Goal: Task Accomplishment & Management: Manage account settings

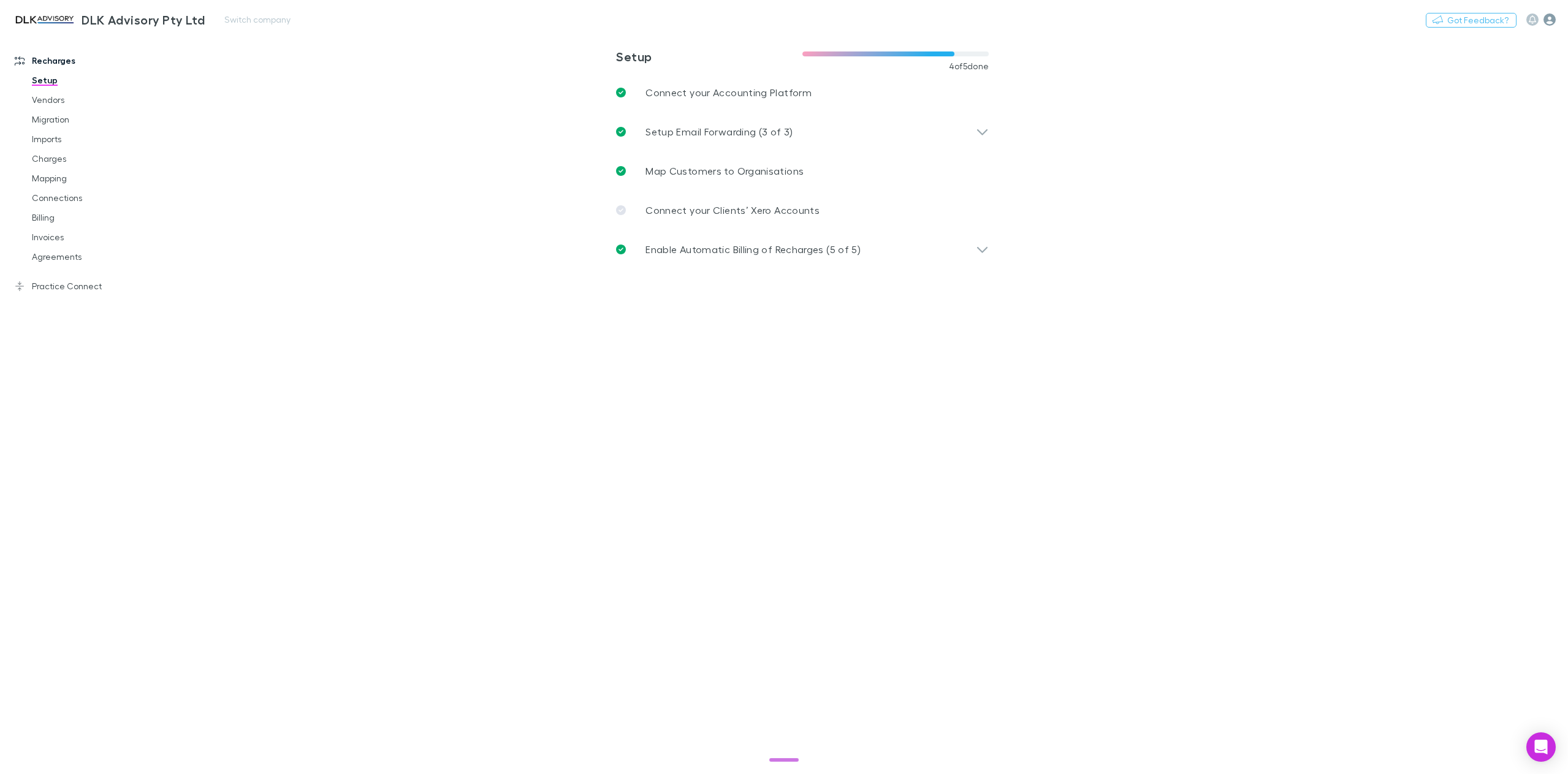
click at [1551, 20] on icon "button" at bounding box center [1549, 19] width 12 height 12
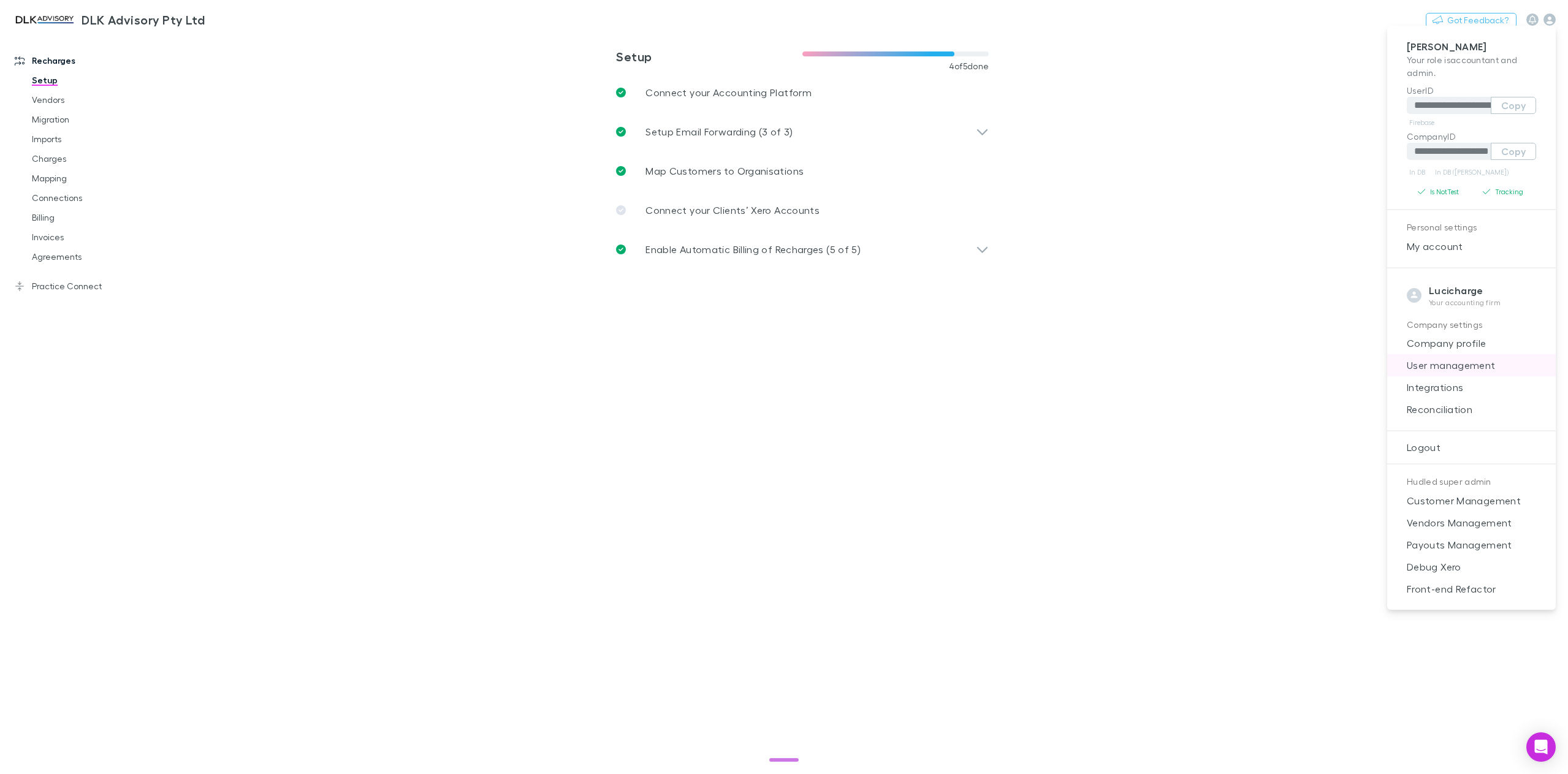
click at [1450, 361] on span "User management" at bounding box center [1471, 365] width 149 height 15
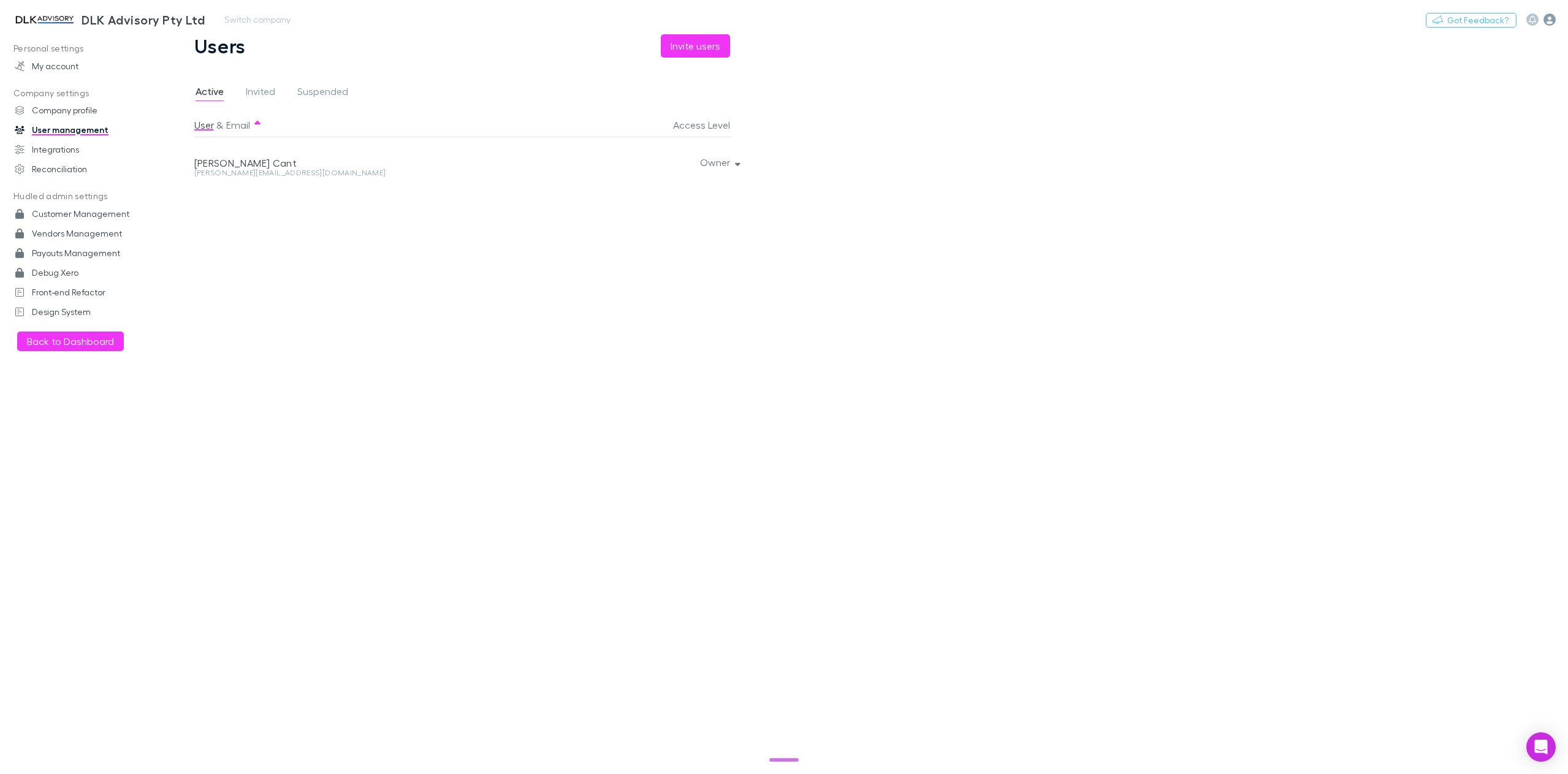
click at [1547, 21] on icon "button" at bounding box center [1549, 19] width 12 height 12
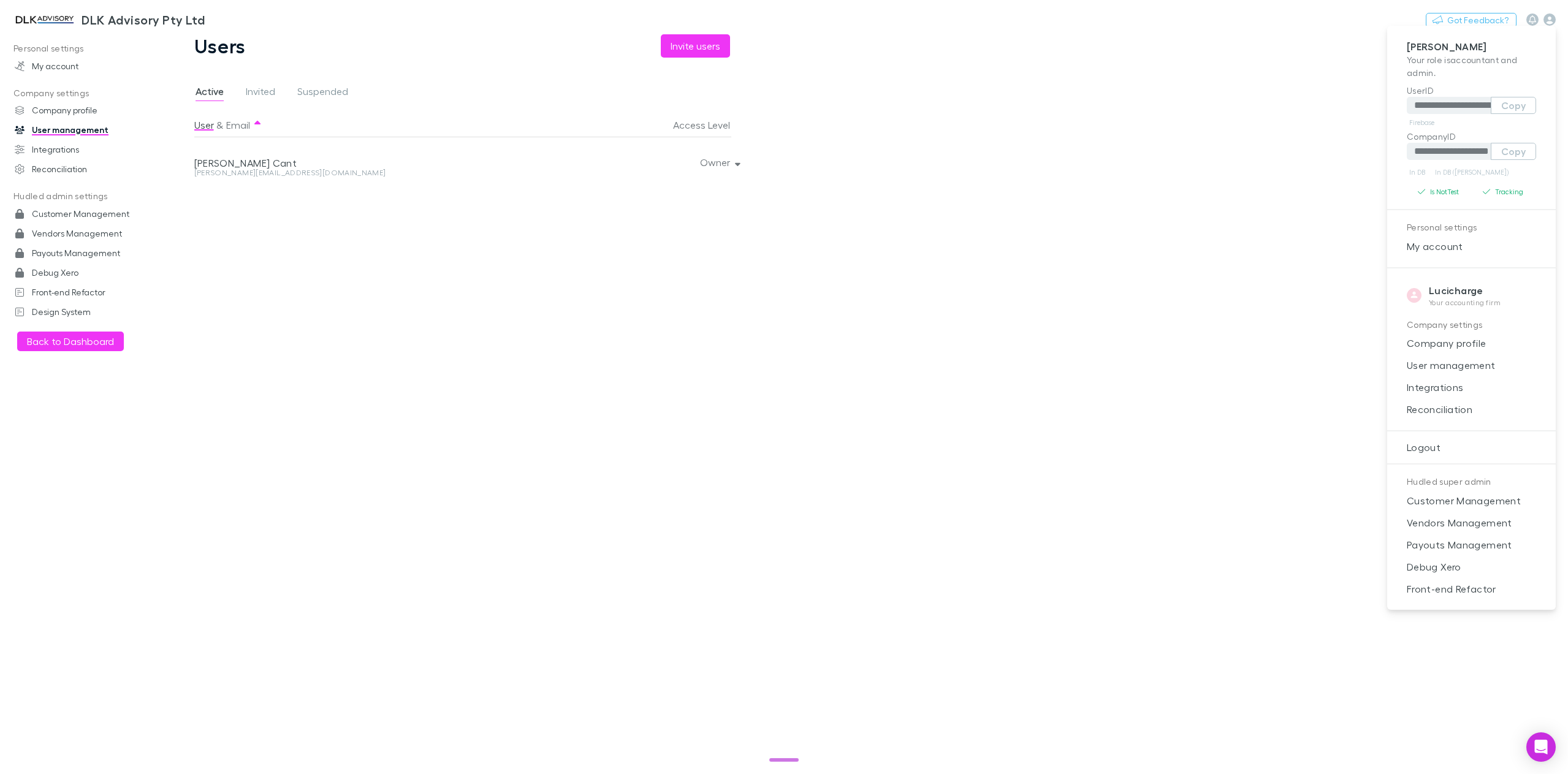
click at [218, 19] on div at bounding box center [784, 387] width 1568 height 774
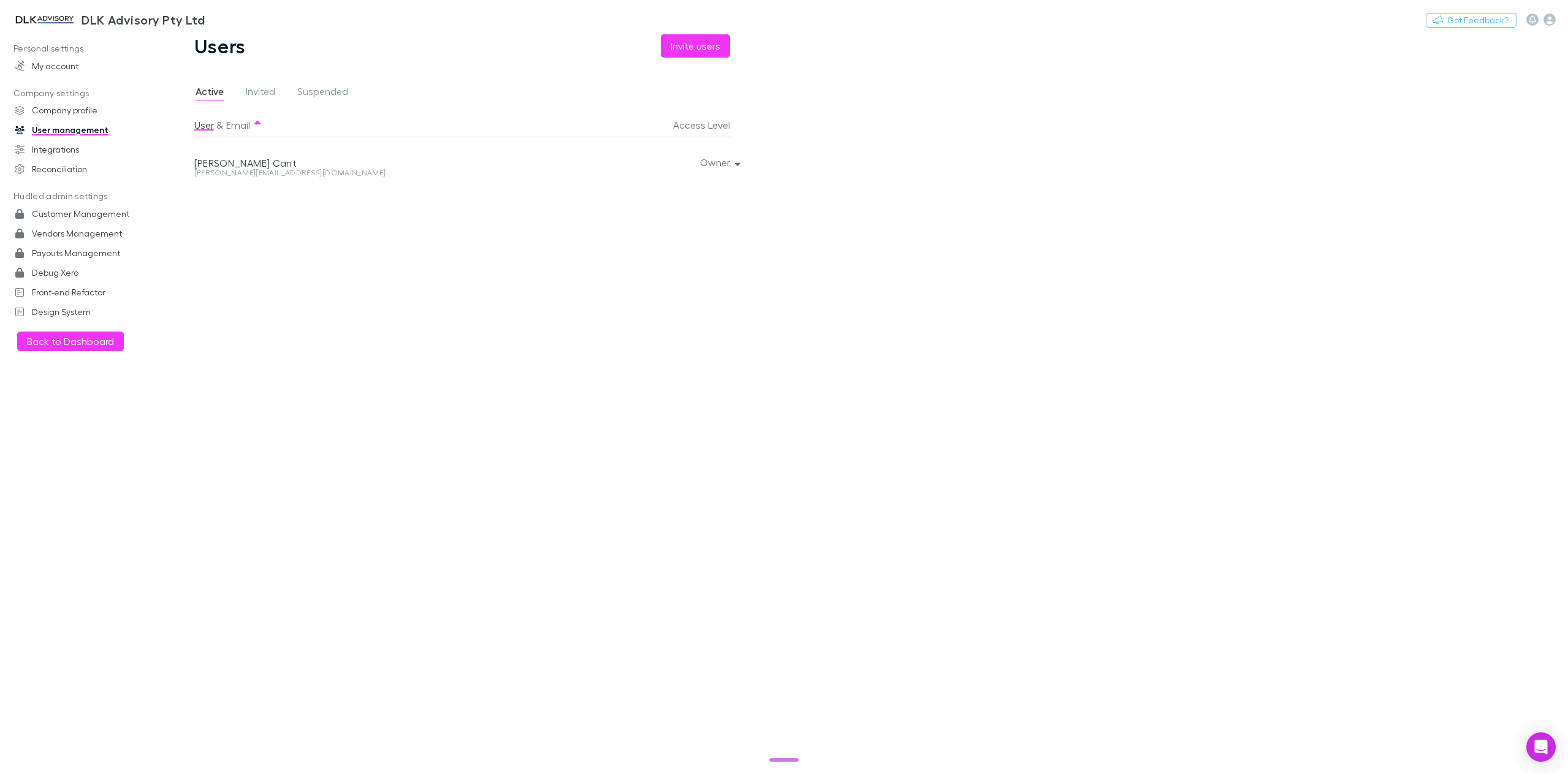
click at [234, 19] on button "Switch company" at bounding box center [258, 19] width 81 height 15
type input "****"
click at [237, 73] on p "Lucicharge" at bounding box center [251, 73] width 51 height 15
click at [232, 22] on button "Switch company" at bounding box center [258, 19] width 81 height 15
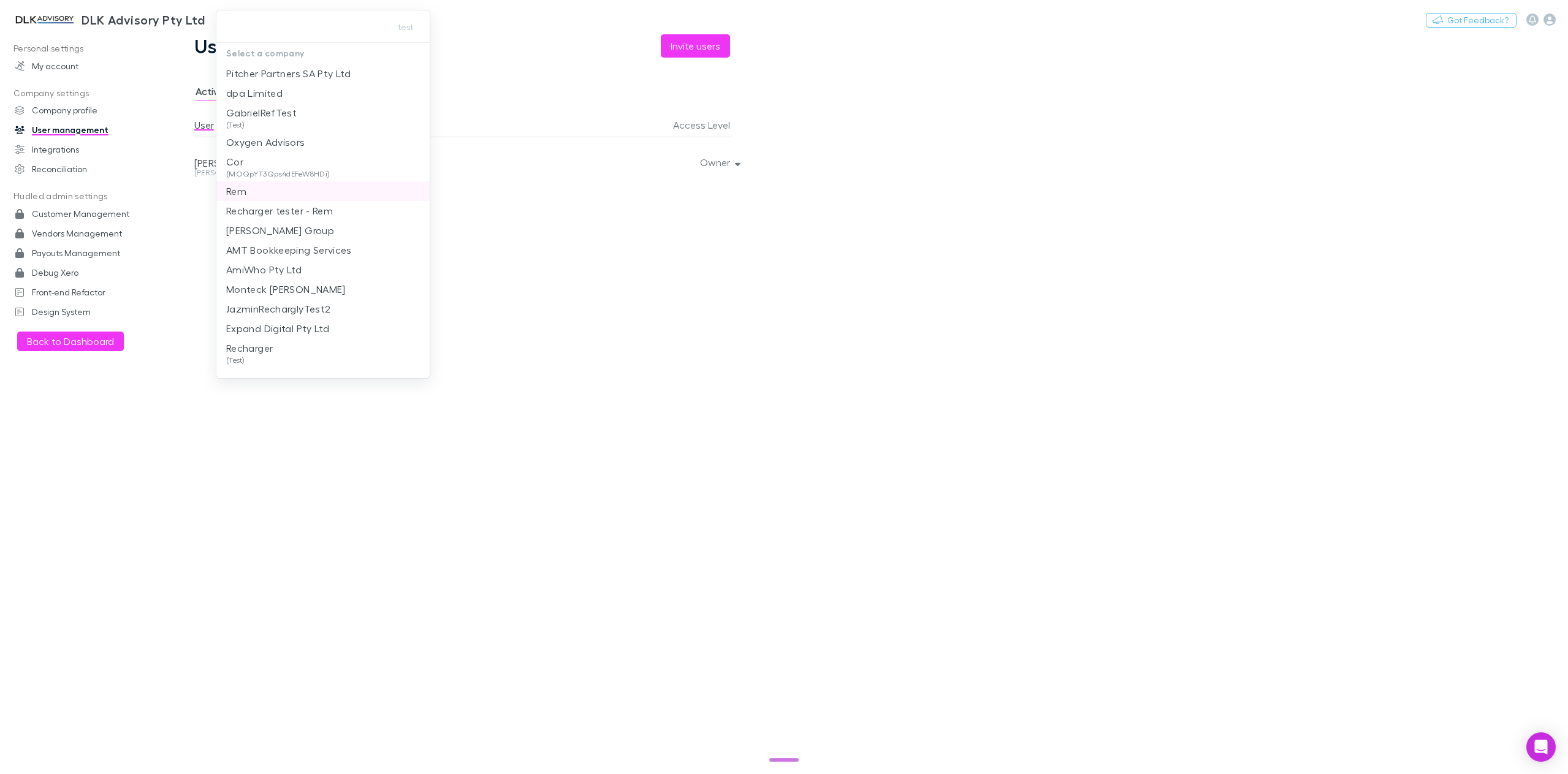
click at [274, 199] on li "Rem" at bounding box center [323, 191] width 213 height 19
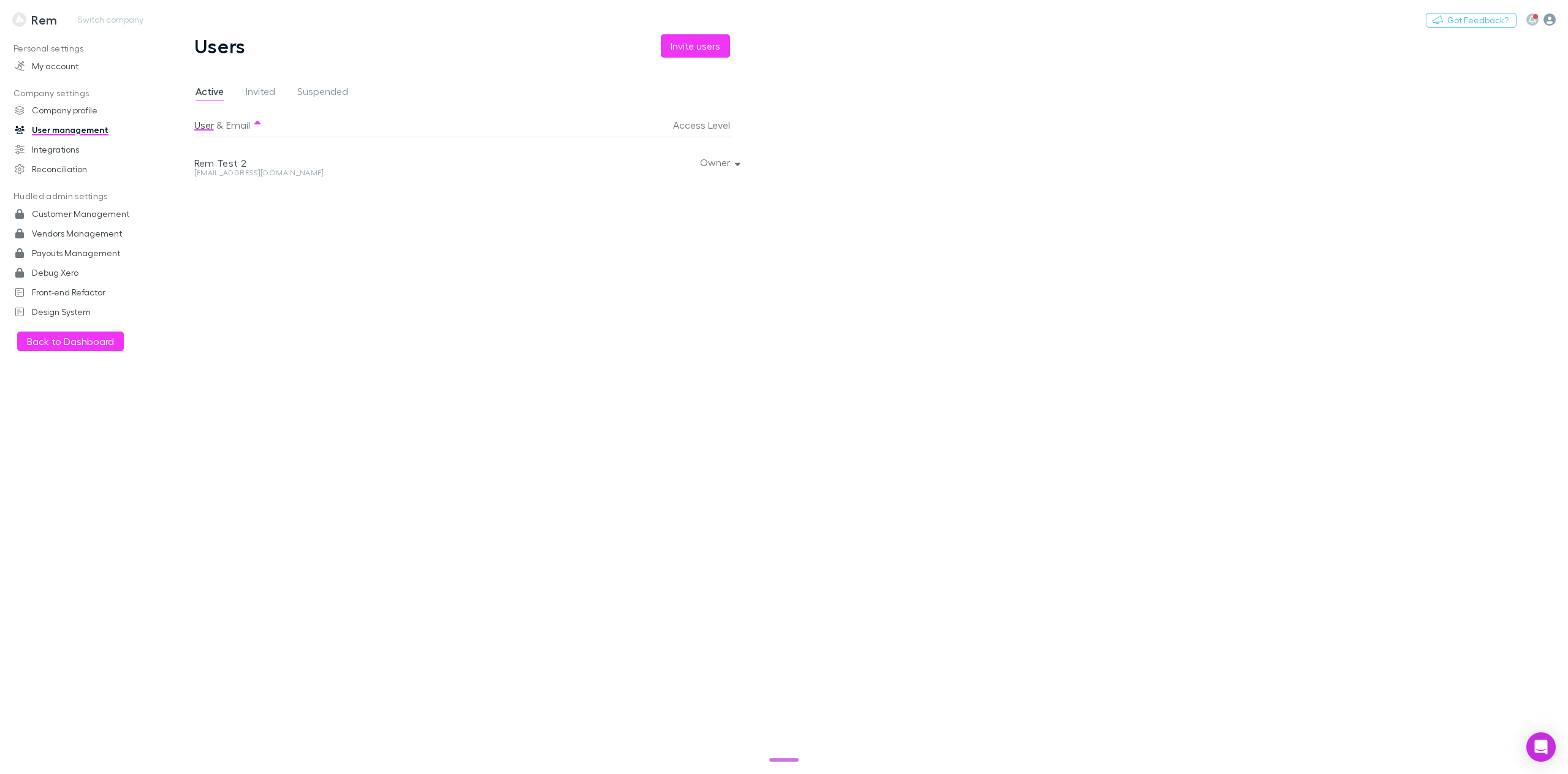
click at [1551, 24] on icon "button" at bounding box center [1549, 19] width 12 height 12
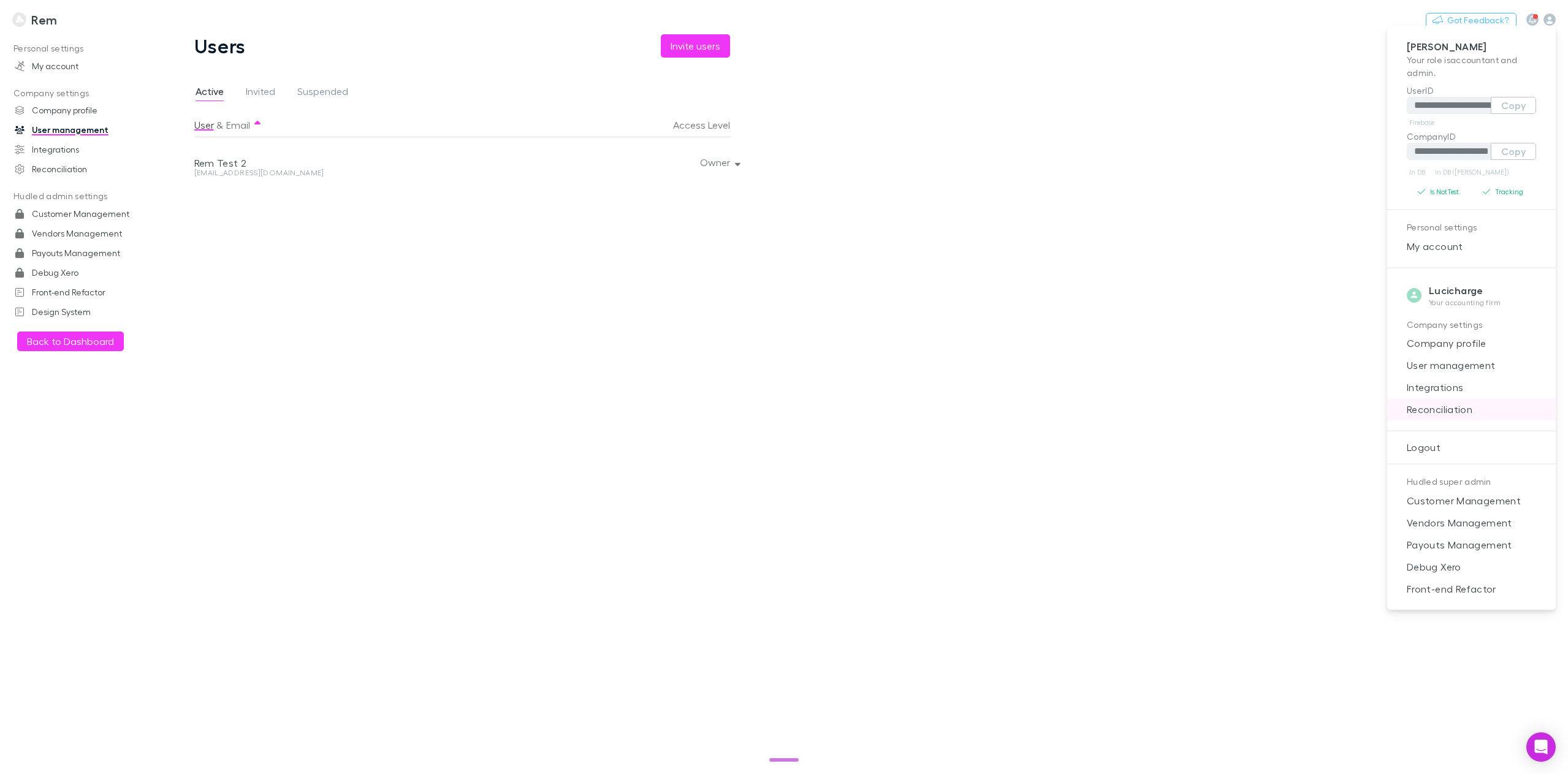
click at [1466, 406] on span "Reconciliation" at bounding box center [1471, 409] width 149 height 15
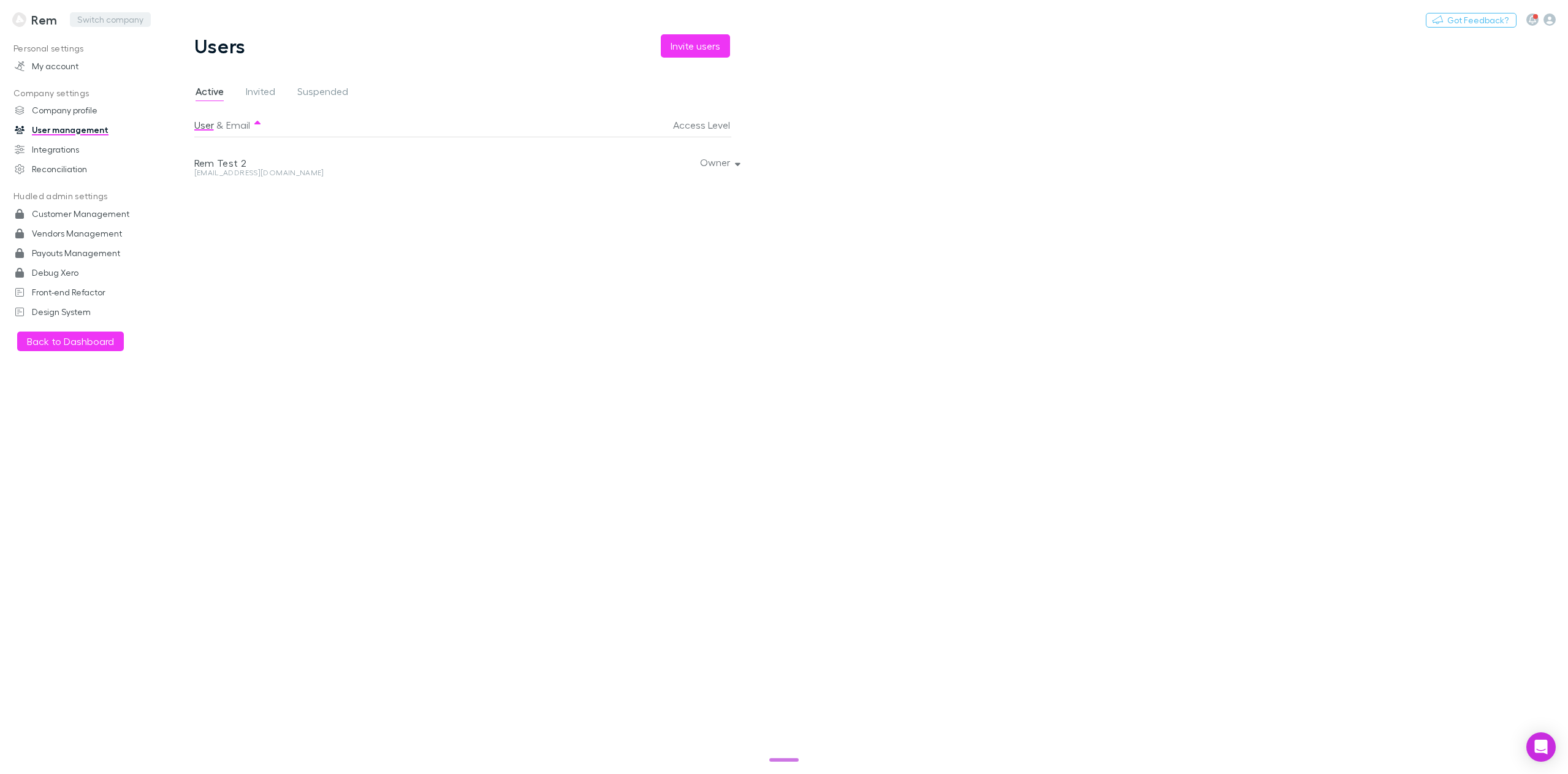
click at [133, 16] on button "Switch company" at bounding box center [110, 19] width 81 height 15
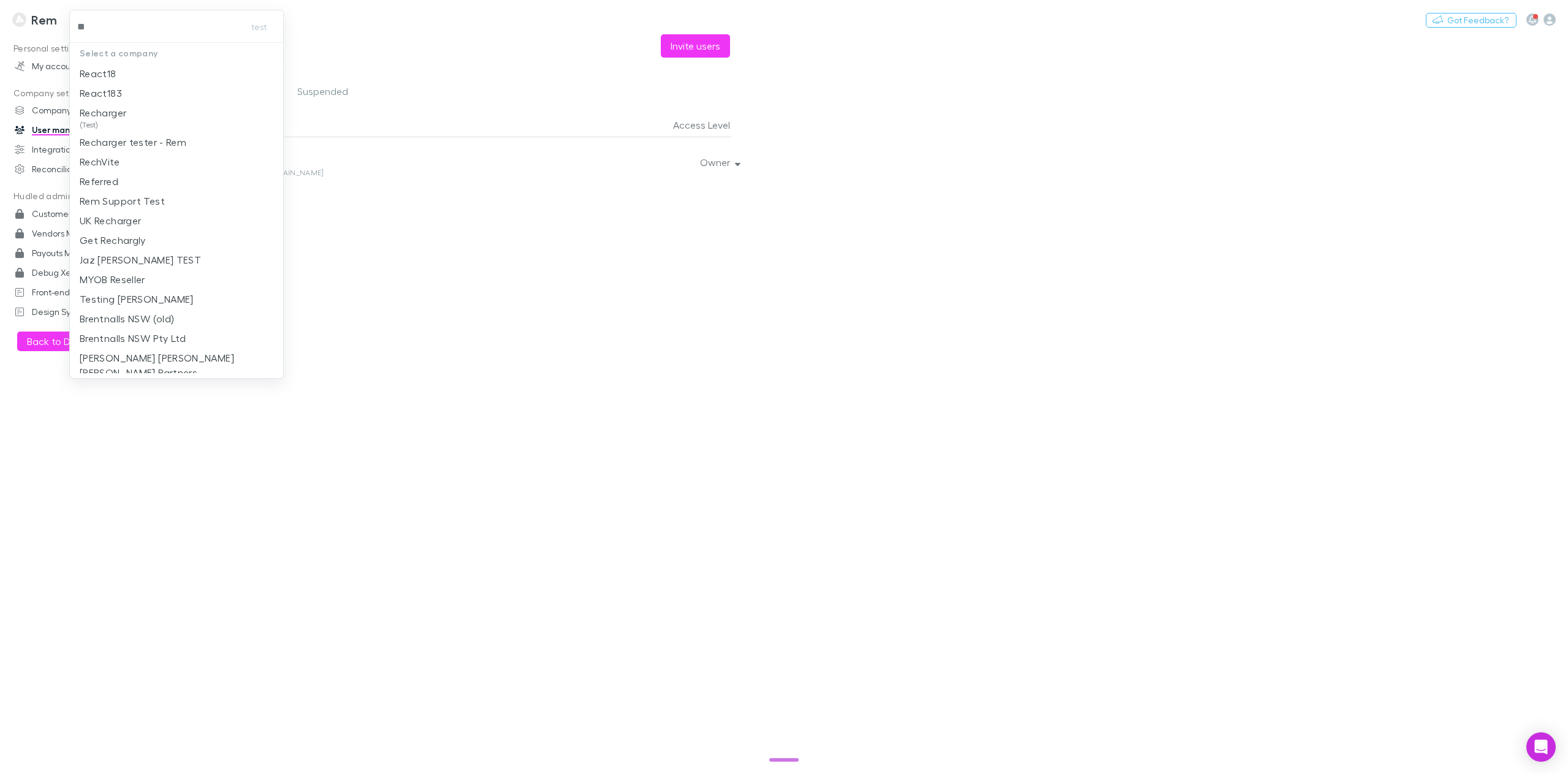
type input "***"
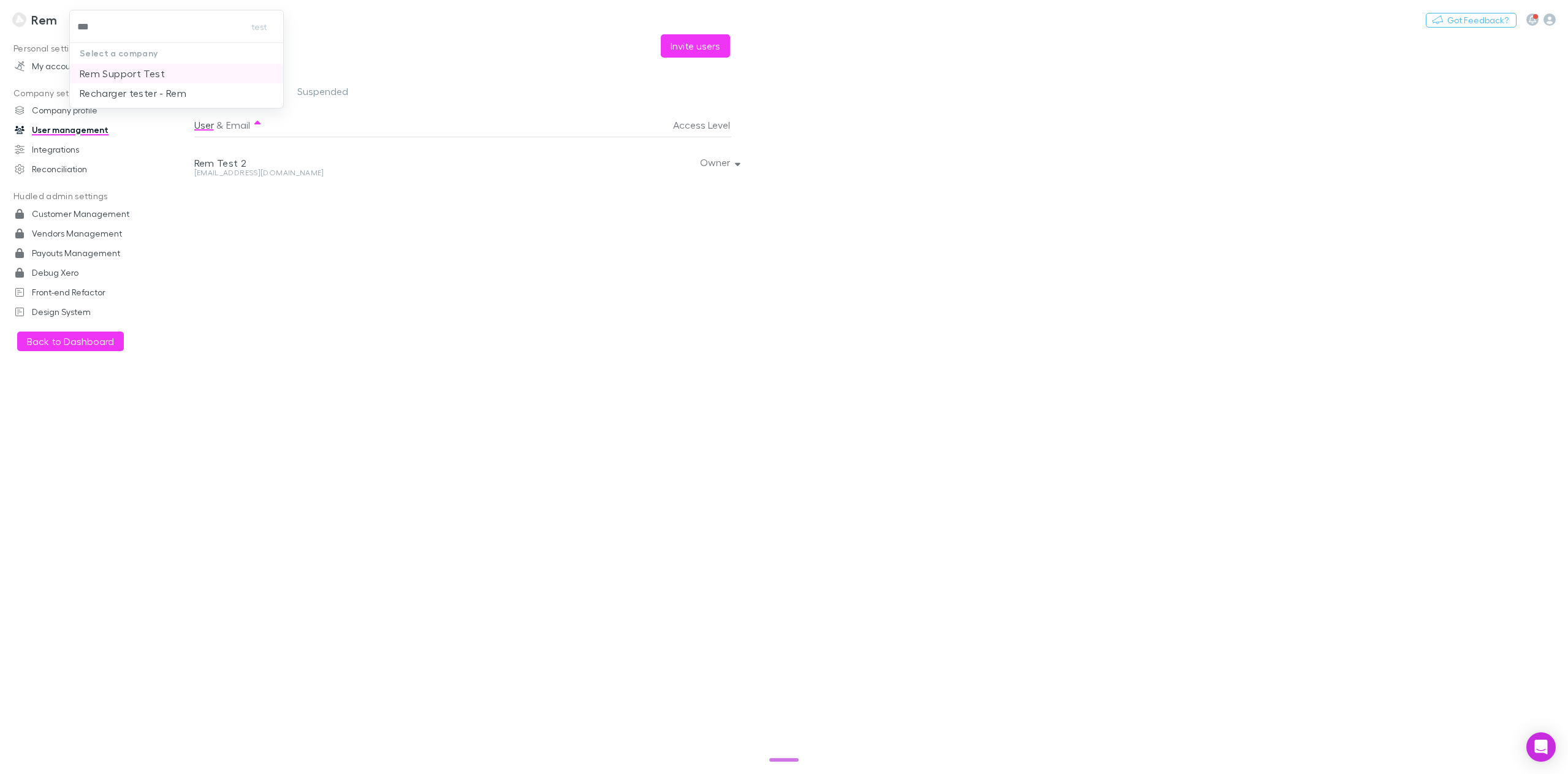
click at [130, 74] on p "Rem Support Test" at bounding box center [123, 73] width 85 height 15
click at [1549, 23] on icon "button" at bounding box center [1549, 19] width 12 height 12
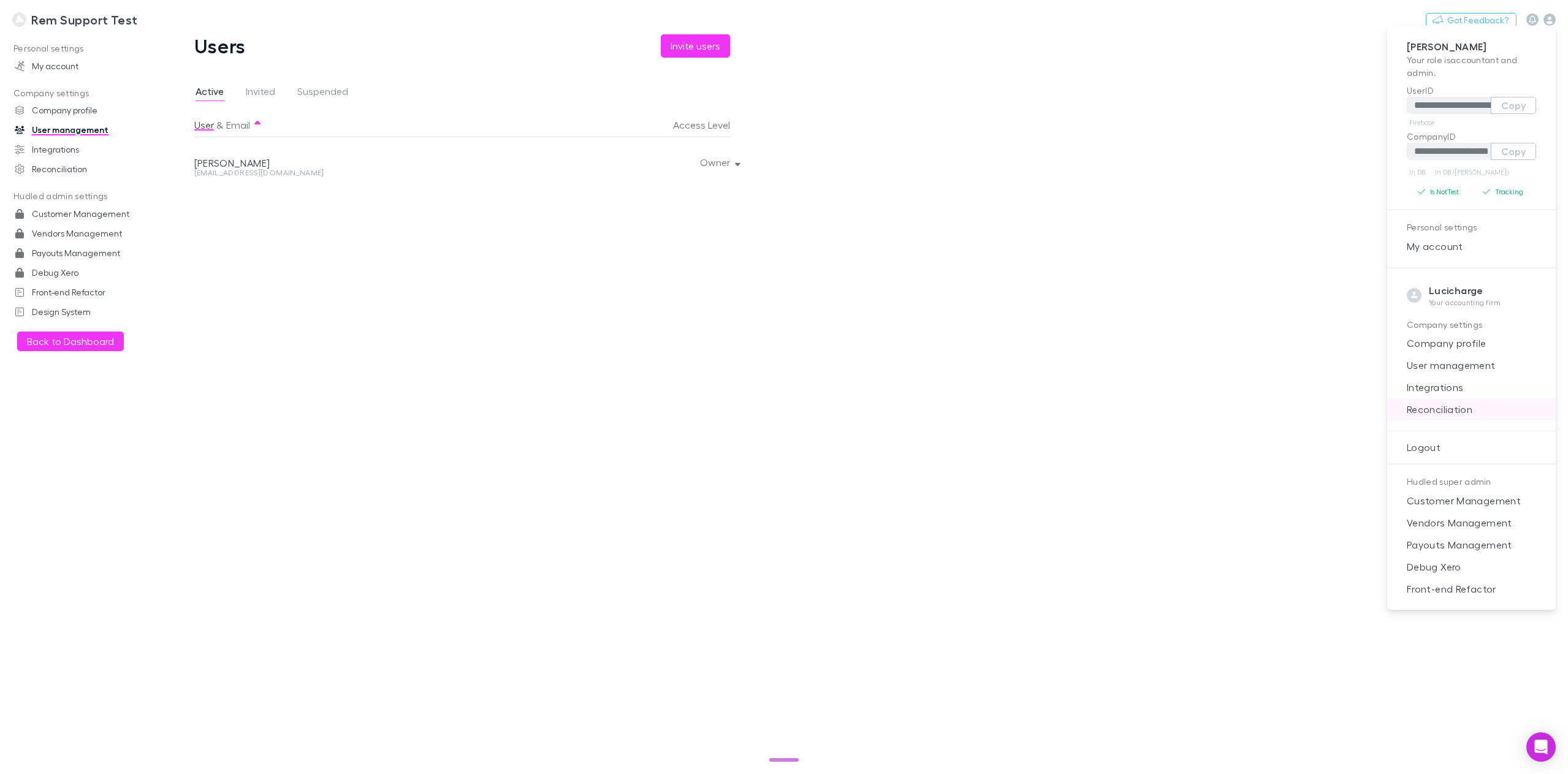
click at [1455, 407] on span "Reconciliation" at bounding box center [1471, 409] width 149 height 15
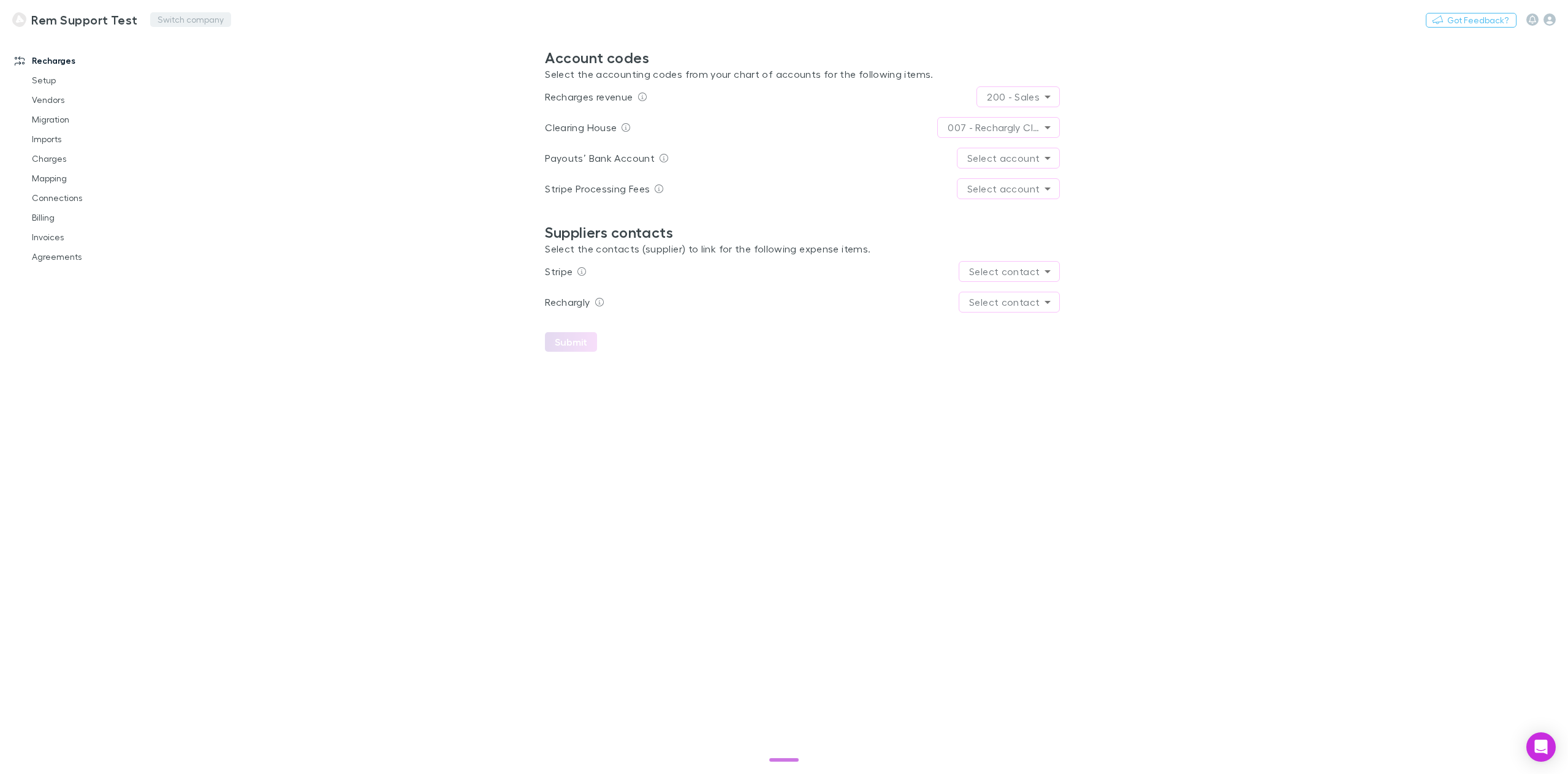
click at [171, 22] on button "Switch company" at bounding box center [191, 19] width 81 height 15
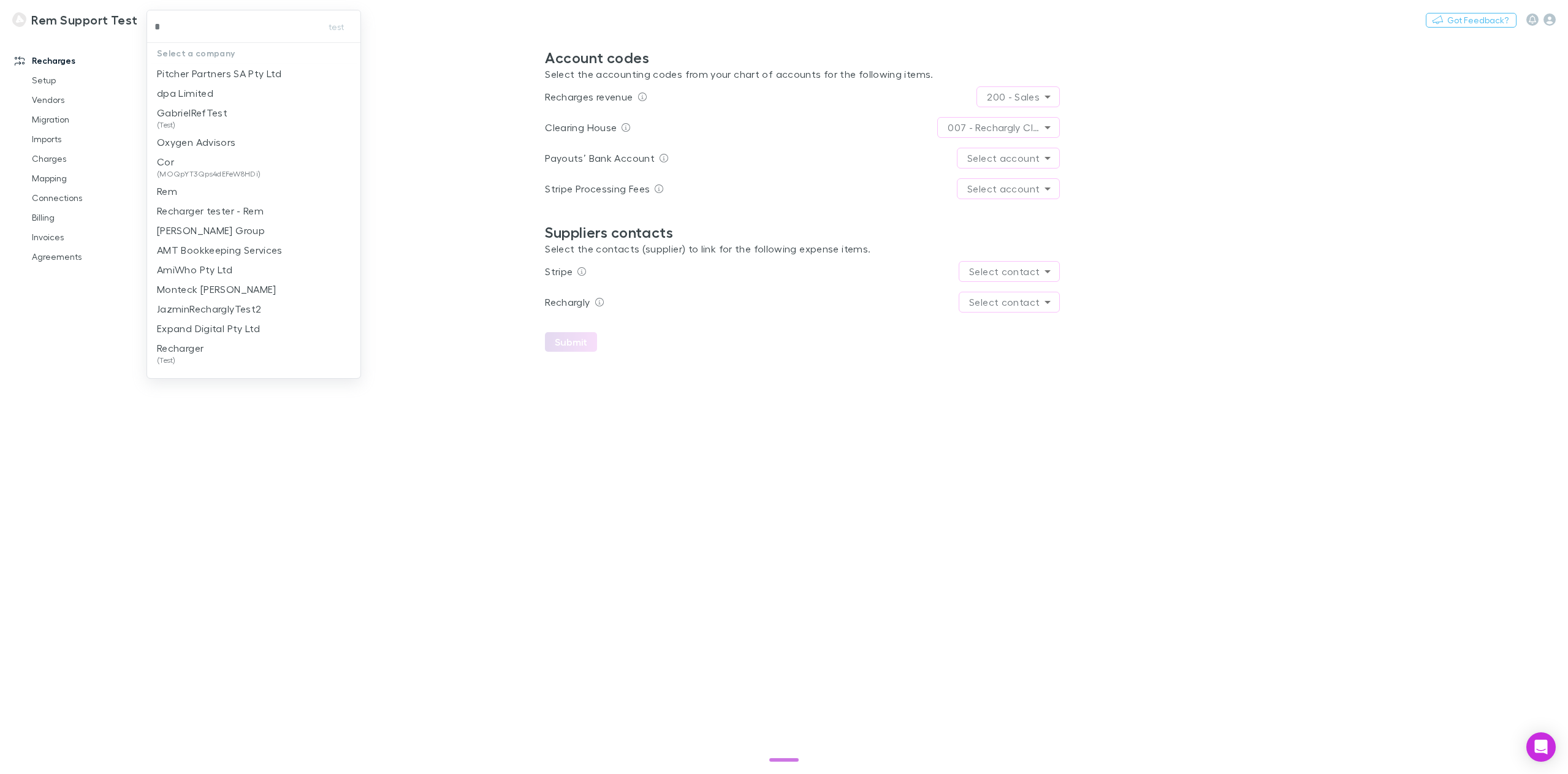
type input "**"
click at [192, 140] on p "Recharger tester - Rem" at bounding box center [209, 142] width 106 height 15
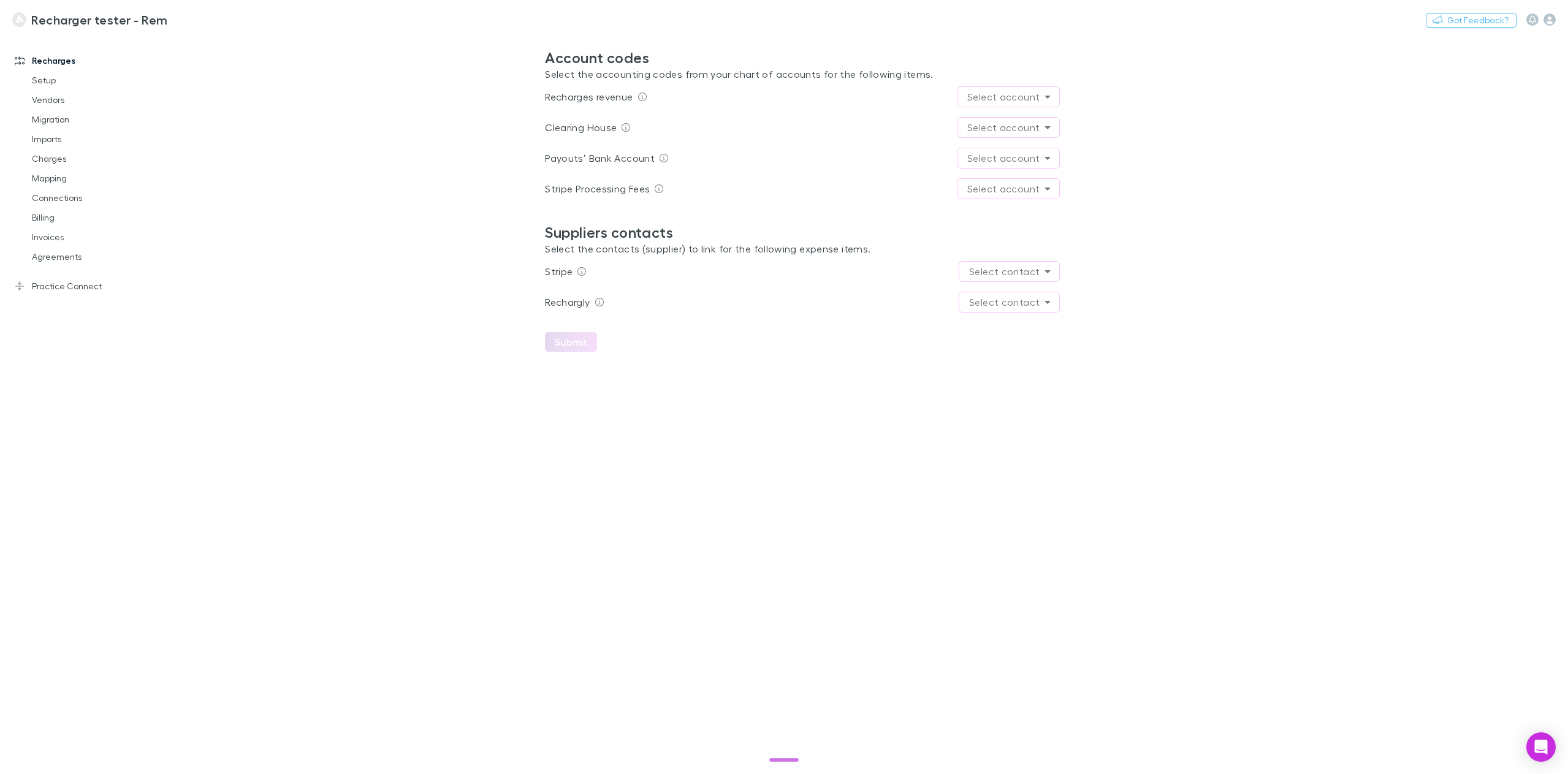
click at [459, 127] on main "**********" at bounding box center [866, 403] width 1403 height 739
drag, startPoint x: 582, startPoint y: 98, endPoint x: 618, endPoint y: 107, distance: 37.1
click at [618, 107] on div "**********" at bounding box center [802, 96] width 515 height 30
click at [995, 124] on body "**********" at bounding box center [784, 387] width 1568 height 774
click at [995, 129] on div at bounding box center [784, 387] width 1568 height 774
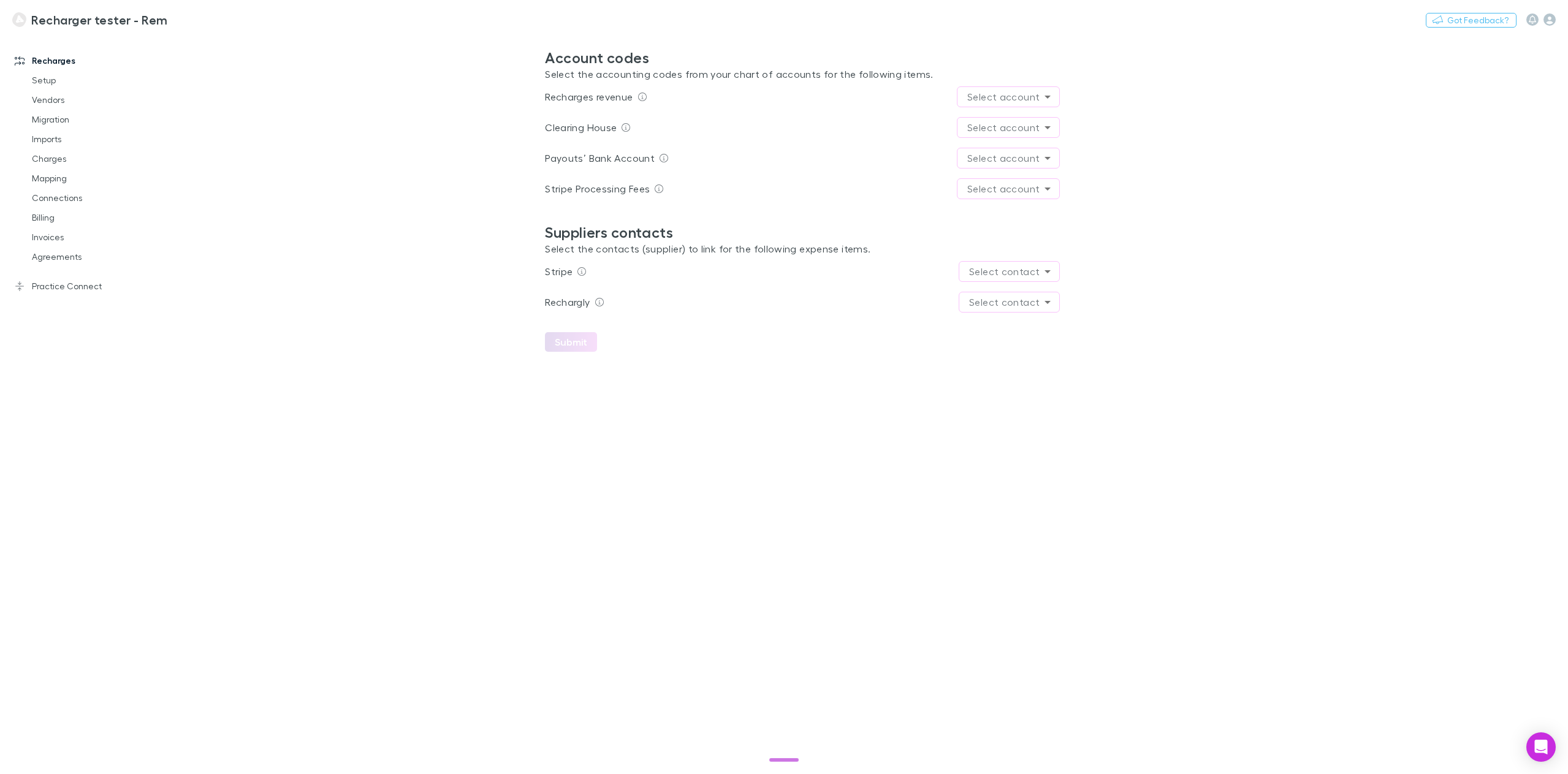
click at [980, 172] on div "Payouts’ Bank Account Select account" at bounding box center [802, 157] width 515 height 30
click at [982, 159] on body "**********" at bounding box center [784, 387] width 1568 height 774
drag, startPoint x: 895, startPoint y: 161, endPoint x: 867, endPoint y: 161, distance: 28.0
click at [892, 161] on div at bounding box center [784, 387] width 1568 height 774
click at [183, 19] on button "Switch company" at bounding box center [220, 19] width 81 height 15
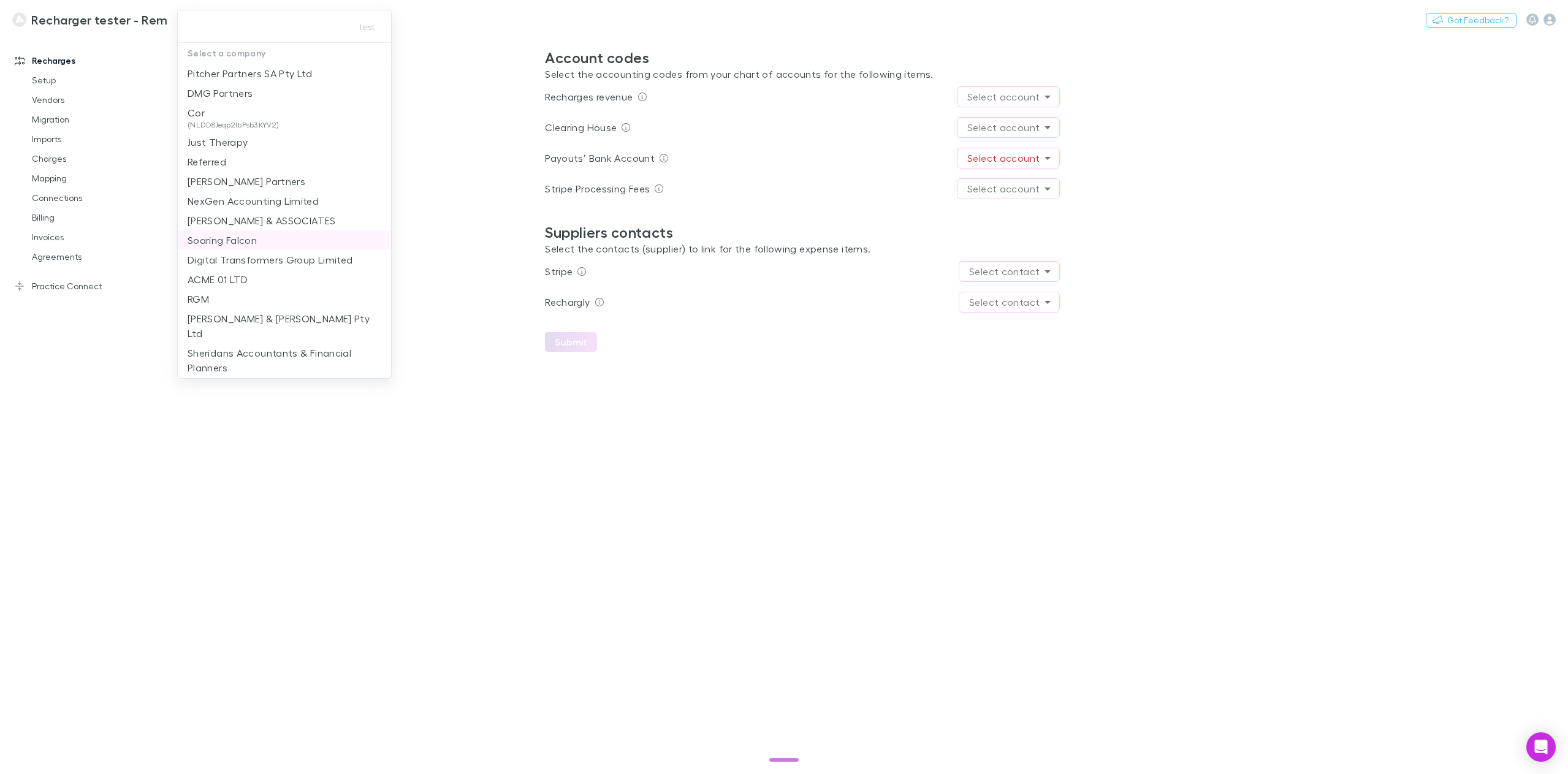
click at [252, 244] on p "Soaring Falcon" at bounding box center [222, 240] width 69 height 15
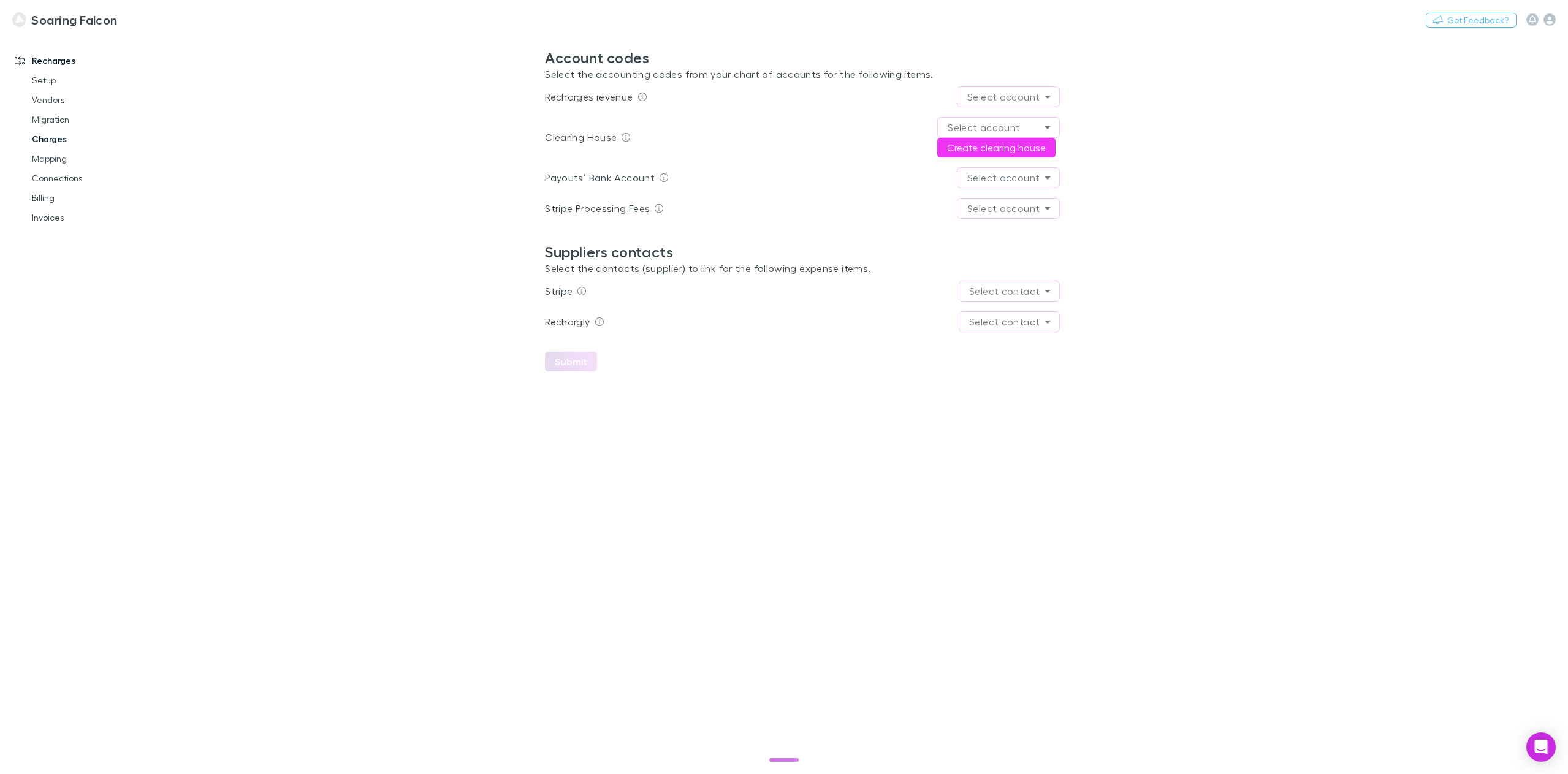
click at [67, 137] on link "Charges" at bounding box center [95, 139] width 152 height 19
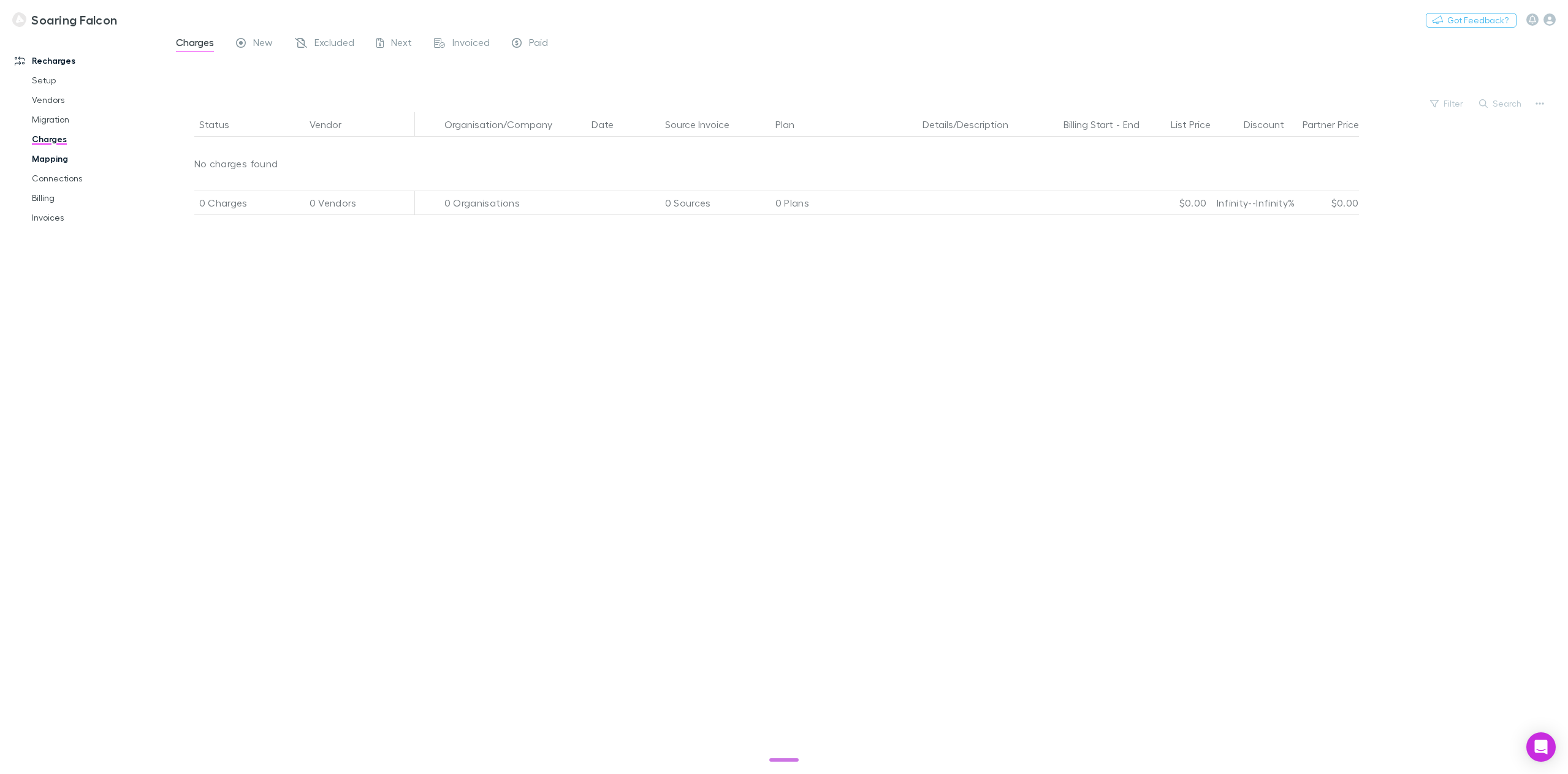
click at [54, 162] on link "Mapping" at bounding box center [95, 158] width 152 height 19
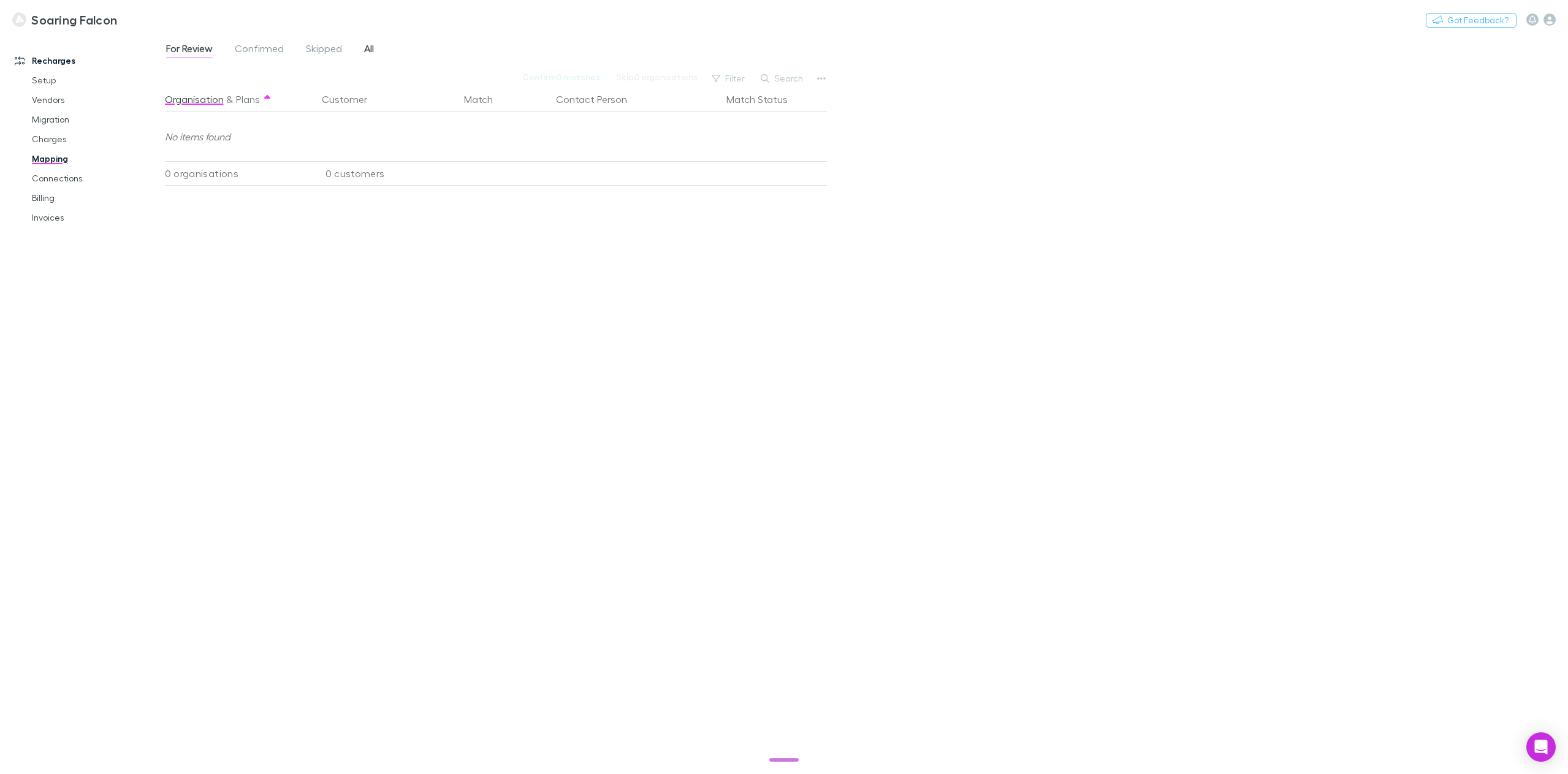
click at [365, 50] on span "All" at bounding box center [369, 50] width 10 height 16
click at [146, 19] on button "Switch company" at bounding box center [170, 19] width 81 height 15
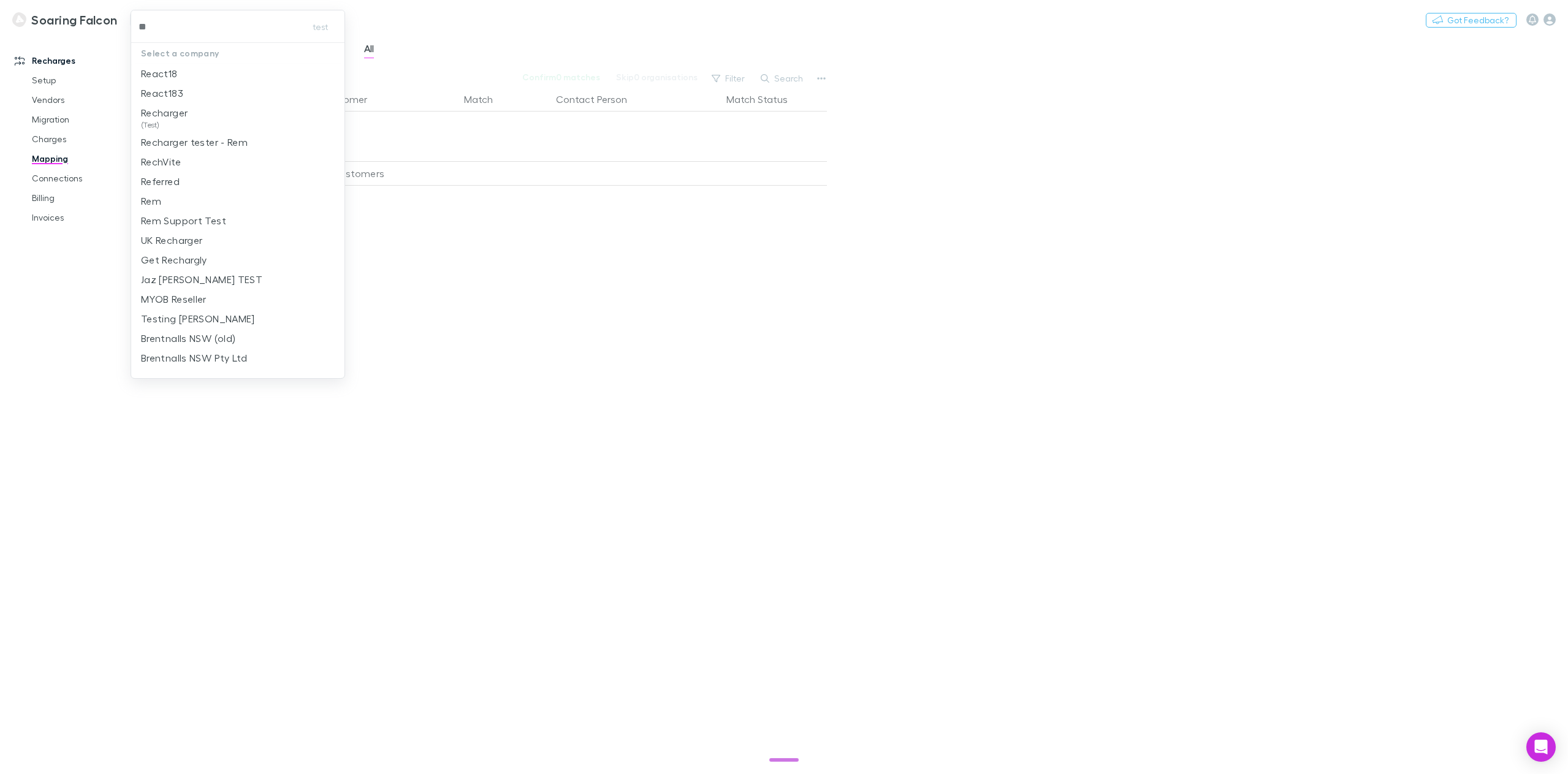
type input "***"
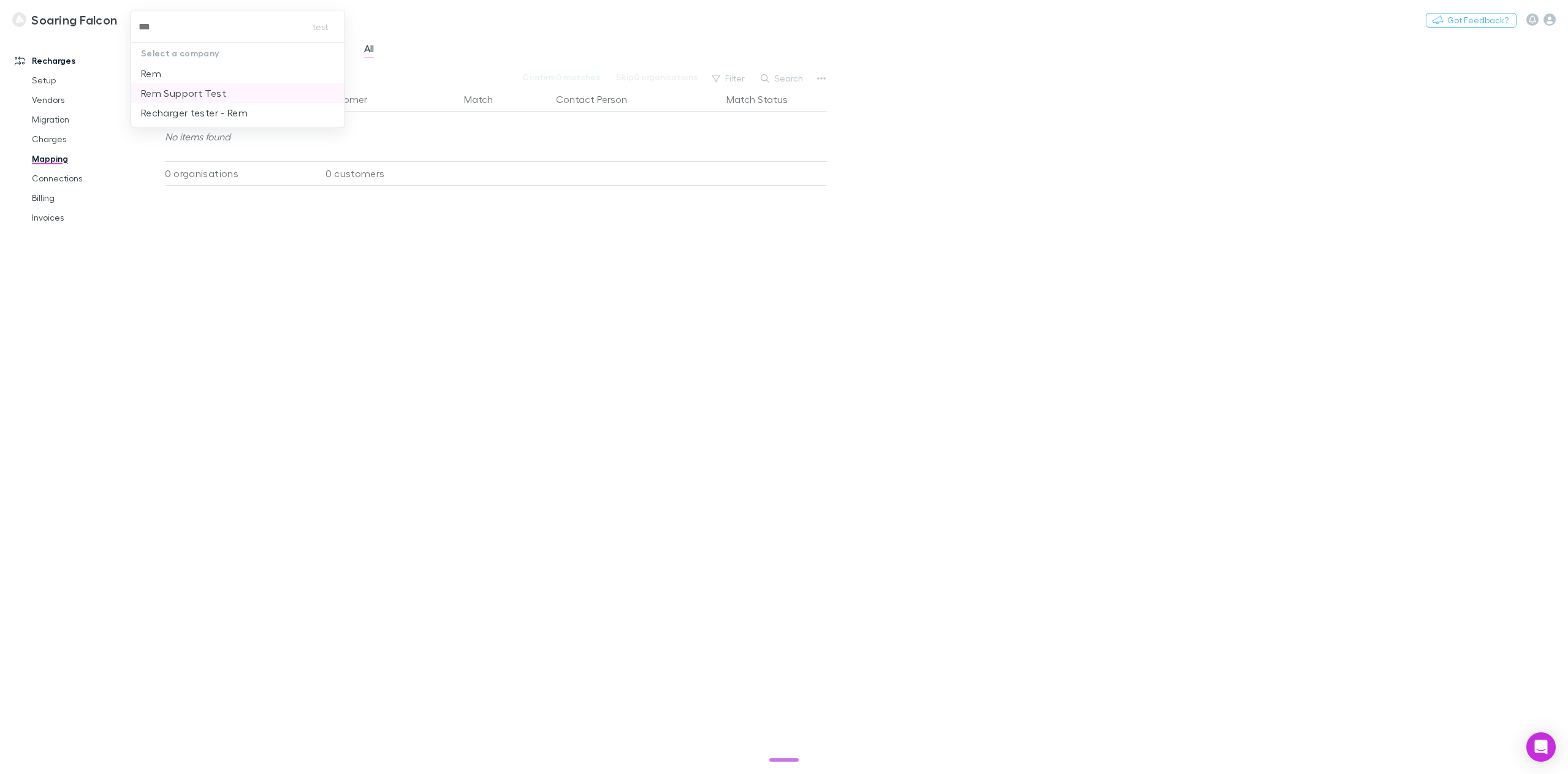
click at [195, 92] on p "Rem Support Test" at bounding box center [184, 93] width 85 height 15
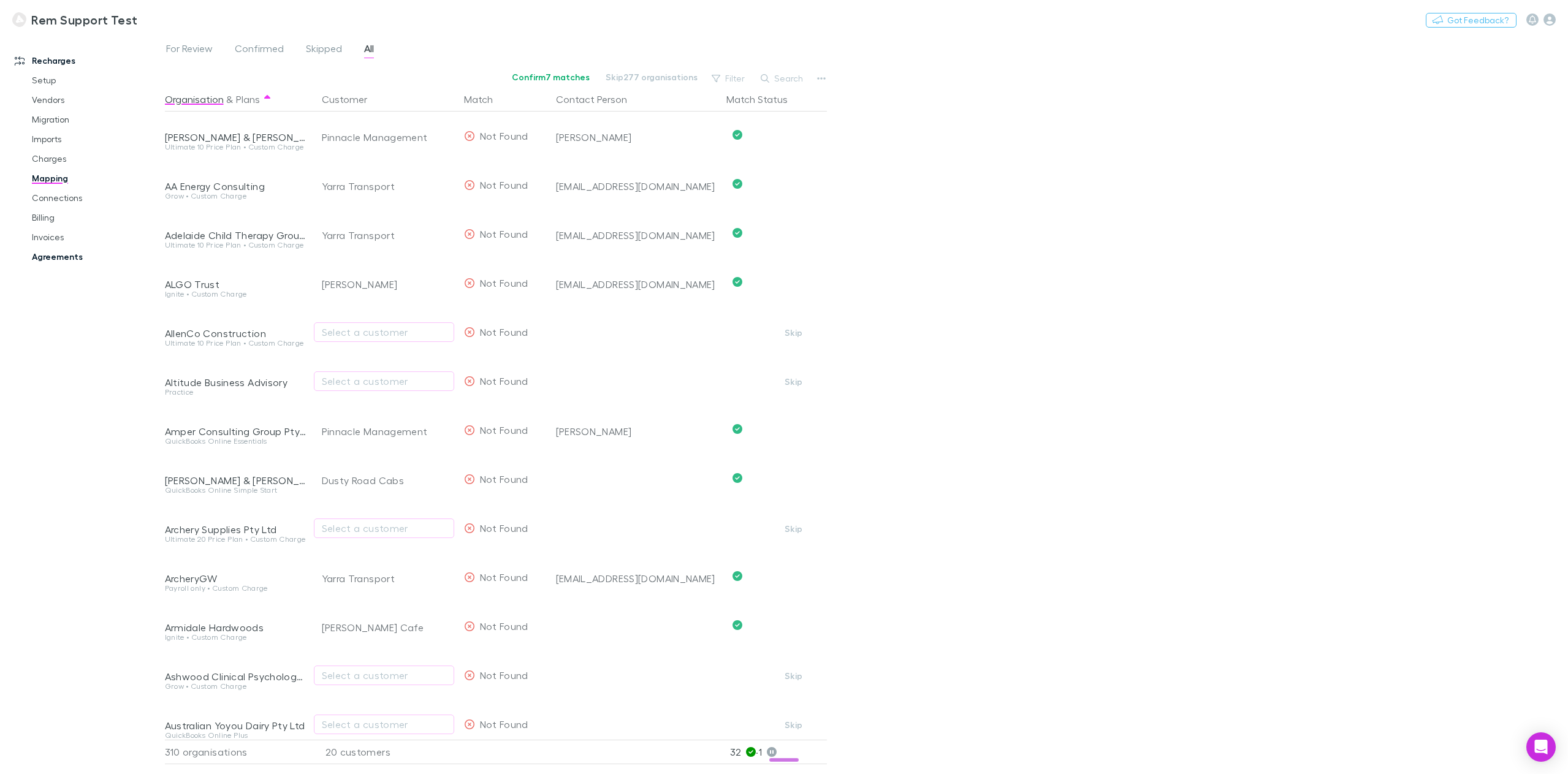
click at [72, 261] on link "Agreements" at bounding box center [95, 256] width 152 height 19
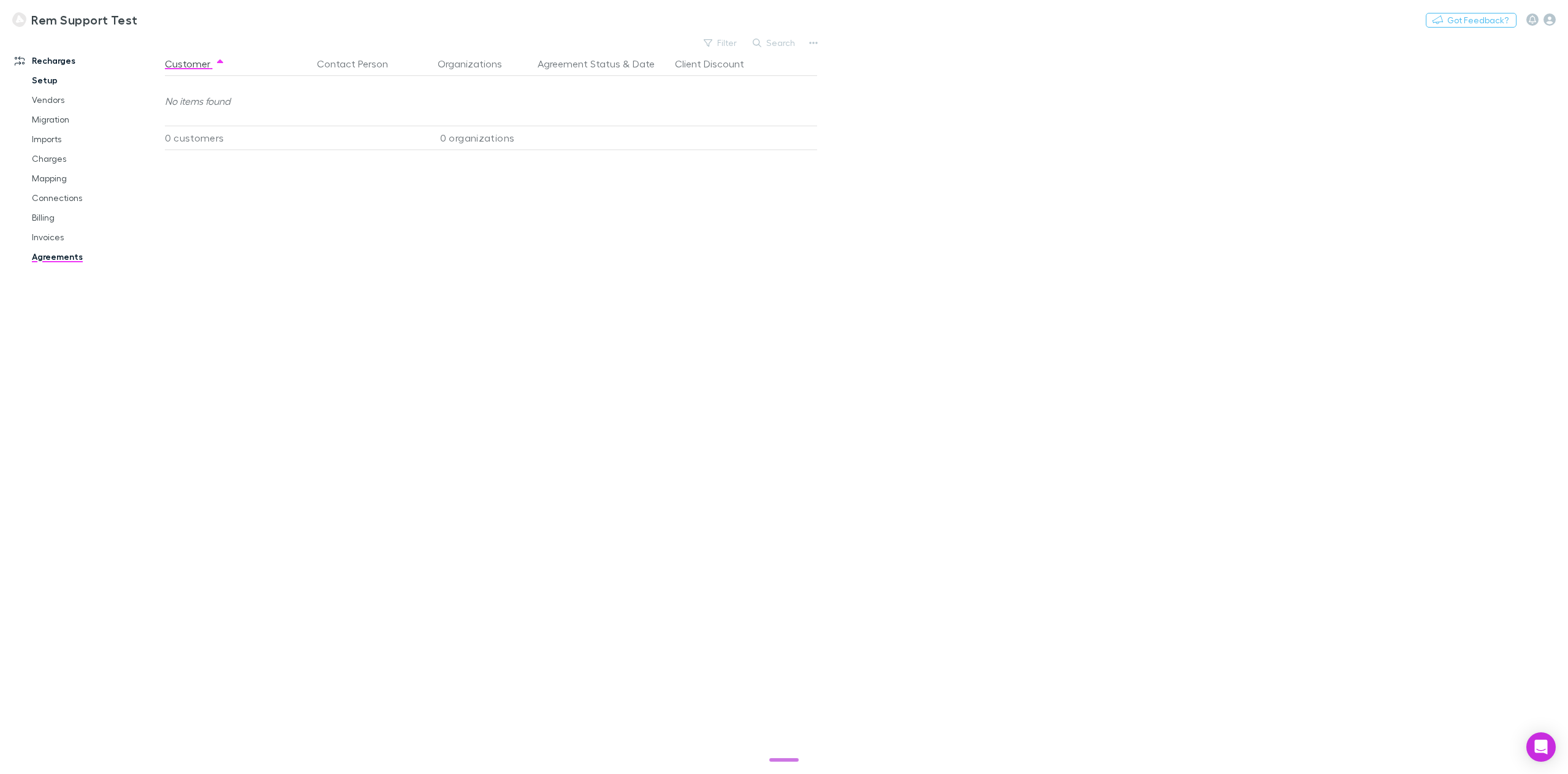
click at [47, 79] on link "Setup" at bounding box center [95, 80] width 152 height 19
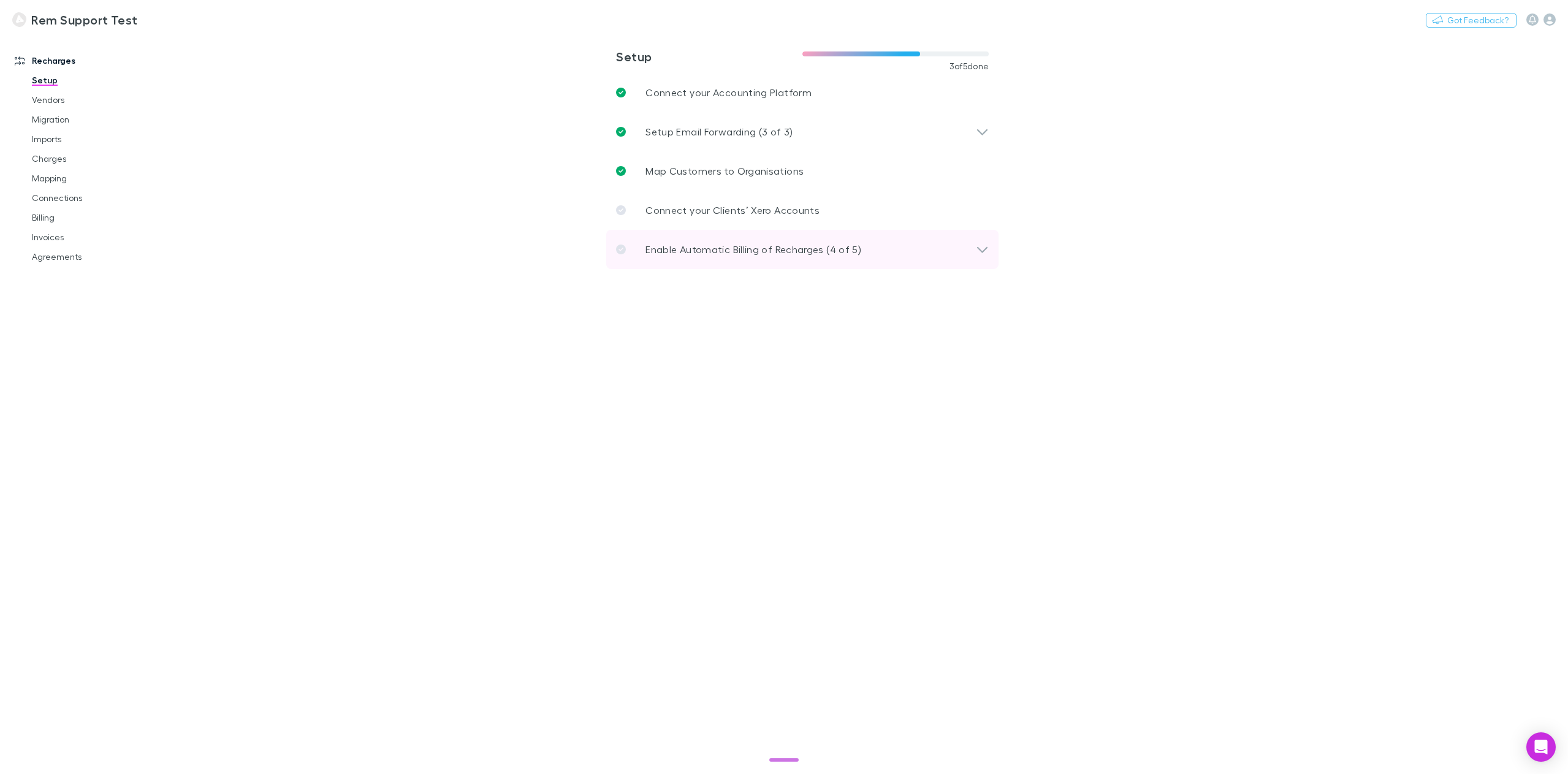
click at [817, 260] on div "Enable Automatic Billing of Recharges (4 of 5)" at bounding box center [802, 249] width 393 height 40
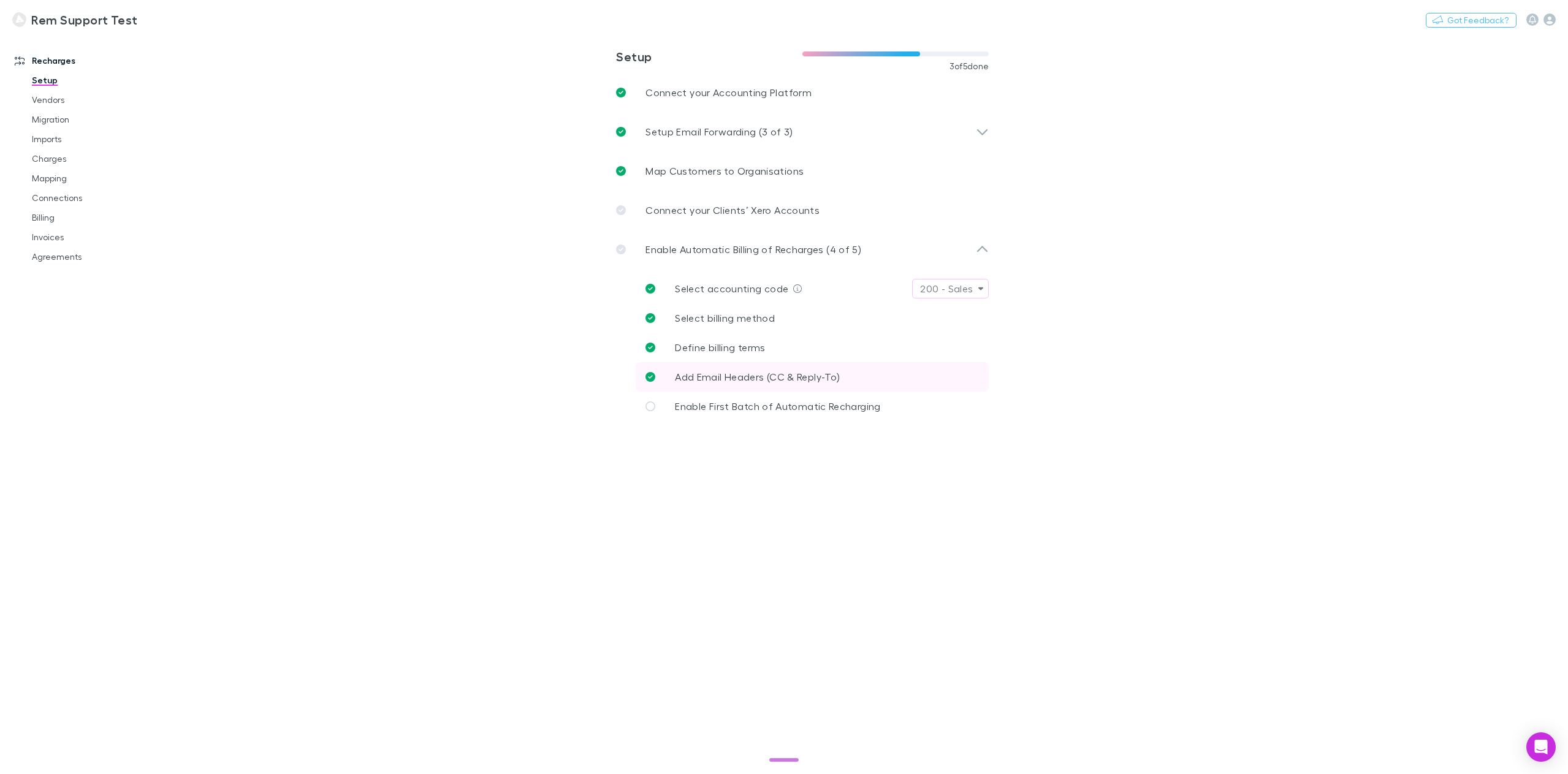
click at [789, 378] on span "Add Email Headers (CC & Reply-To)" at bounding box center [757, 376] width 164 height 12
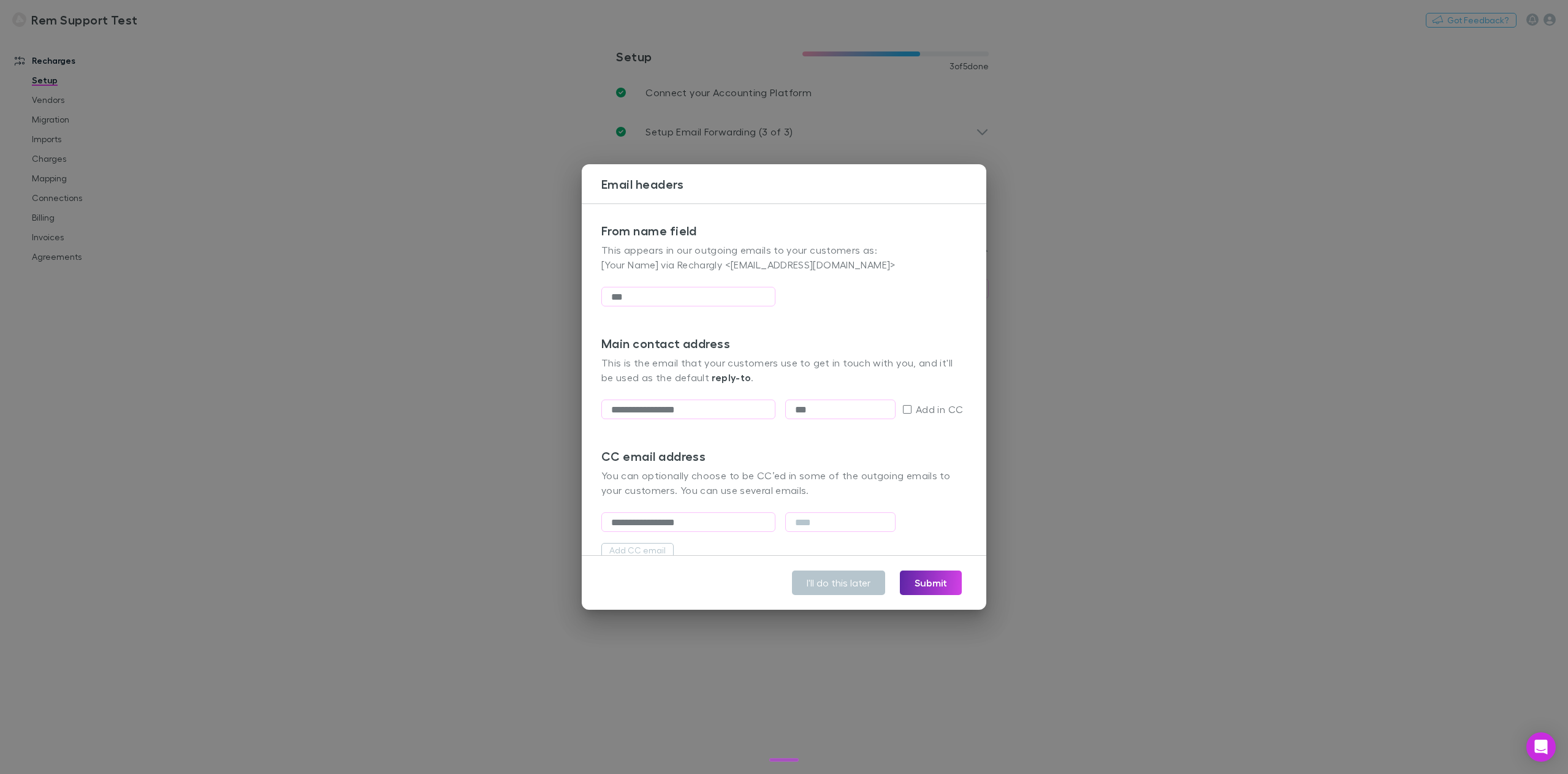
scroll to position [40, 0]
